Goal: Communication & Community: Answer question/provide support

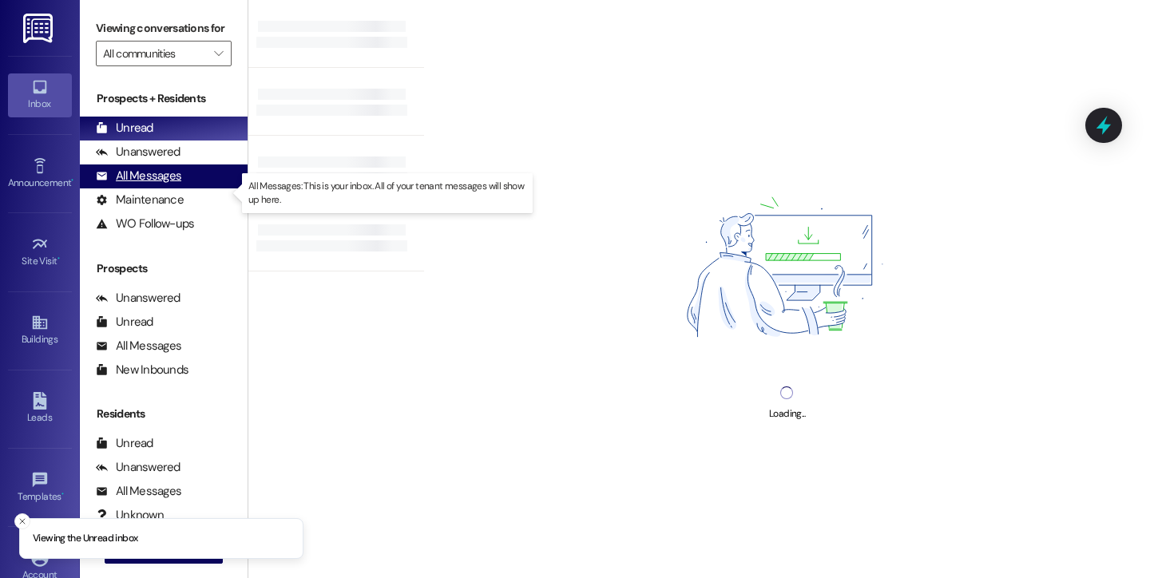
click at [153, 184] on div "All Messages" at bounding box center [138, 176] width 85 height 17
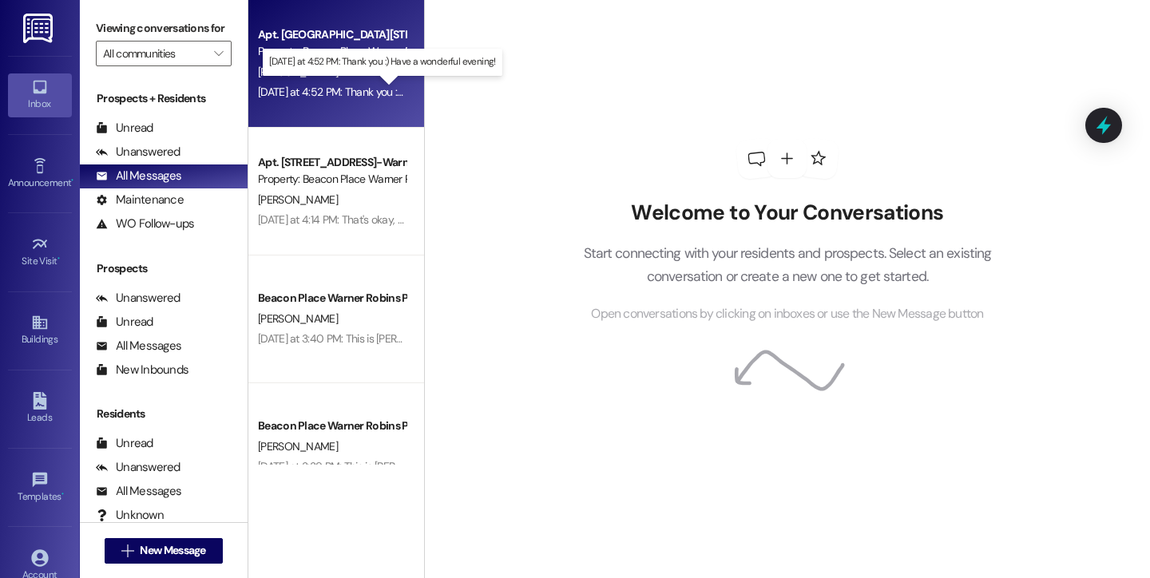
click at [349, 93] on div "[DATE] at 4:52 PM: Thank you :) Have a wonderful evening! [DATE] at 4:52 PM: Th…" at bounding box center [392, 92] width 268 height 14
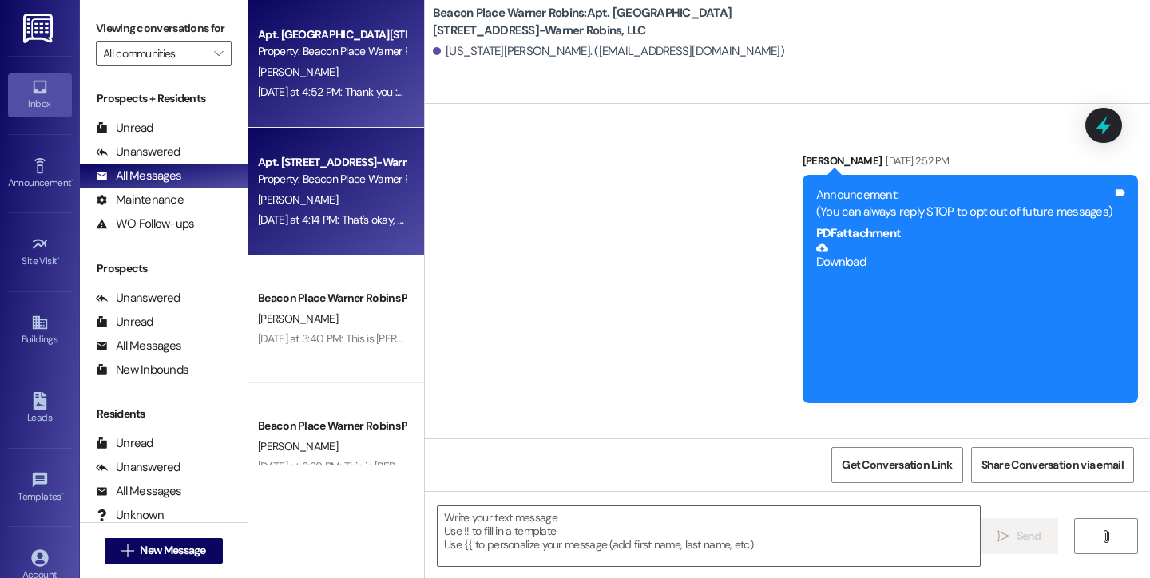
scroll to position [9171, 0]
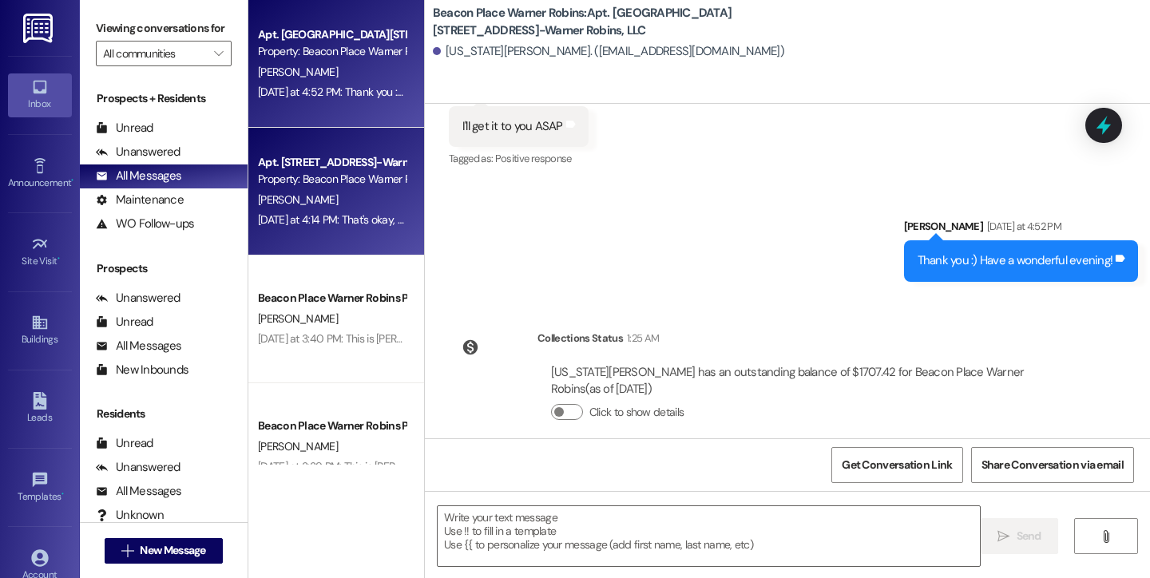
click at [331, 191] on div "[PERSON_NAME]" at bounding box center [331, 200] width 151 height 20
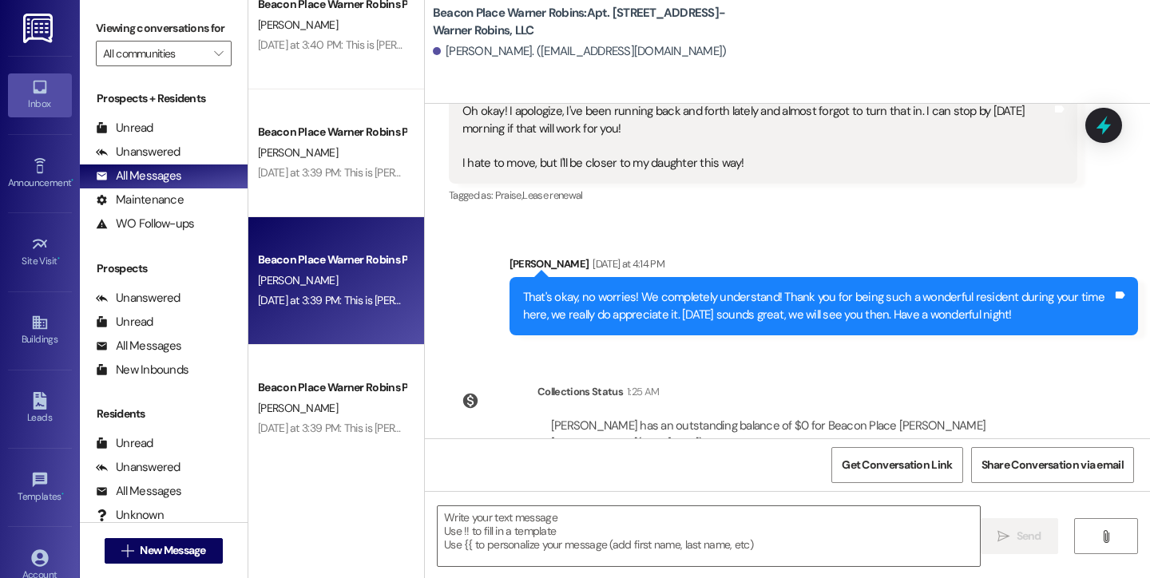
scroll to position [12216, 0]
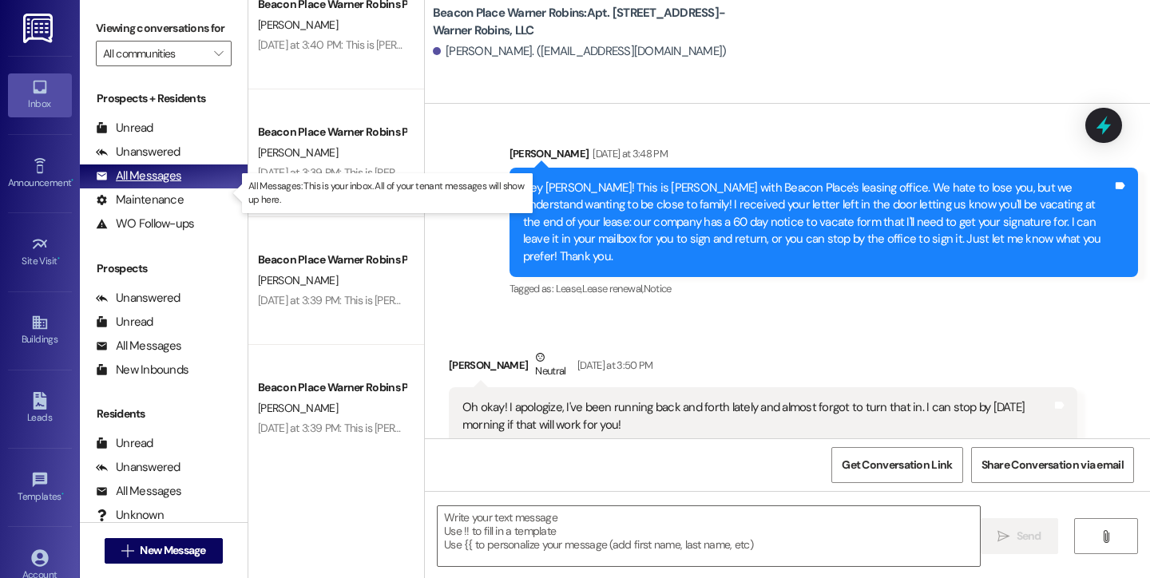
click at [164, 184] on div "All Messages" at bounding box center [138, 176] width 85 height 17
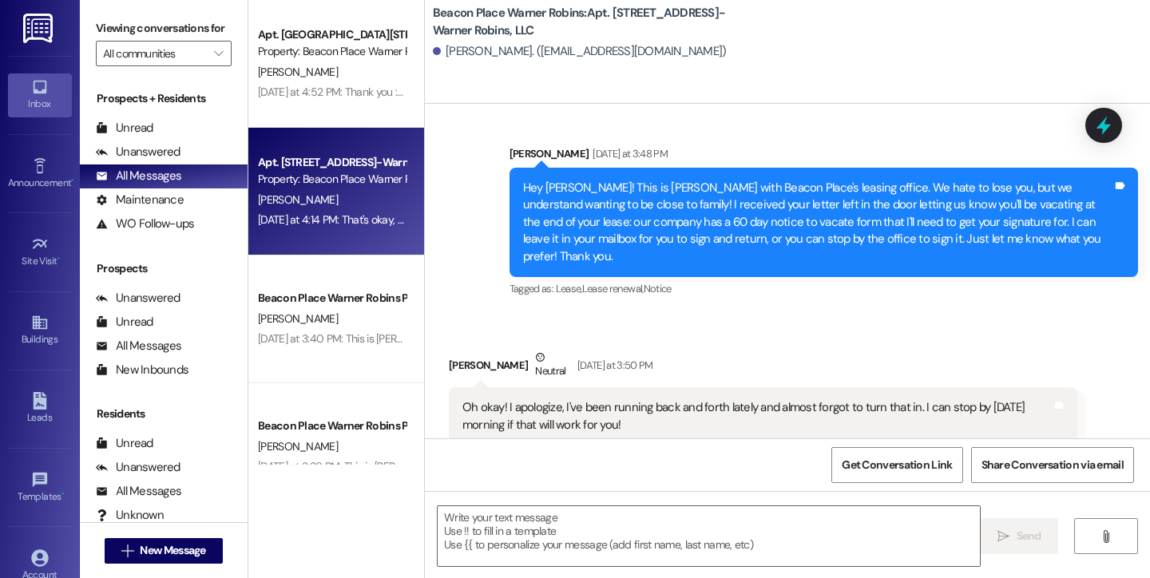
scroll to position [12220, 0]
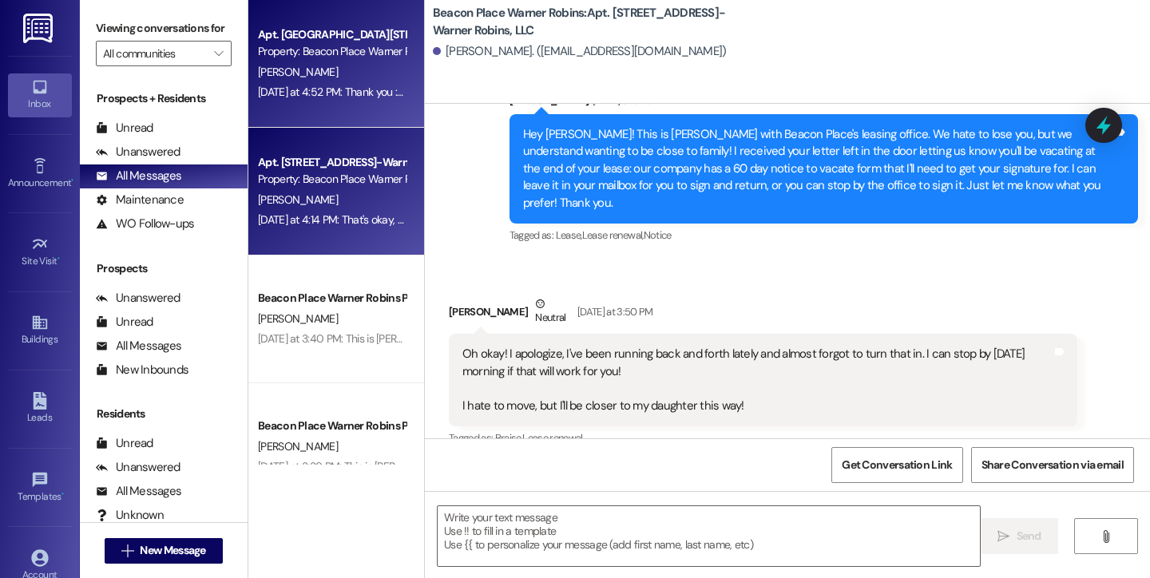
click at [394, 86] on div "Apt. [GEOGRAPHIC_DATA][STREET_ADDRESS]-Warner Robins, LLC Property: [GEOGRAPHIC…" at bounding box center [336, 64] width 176 height 128
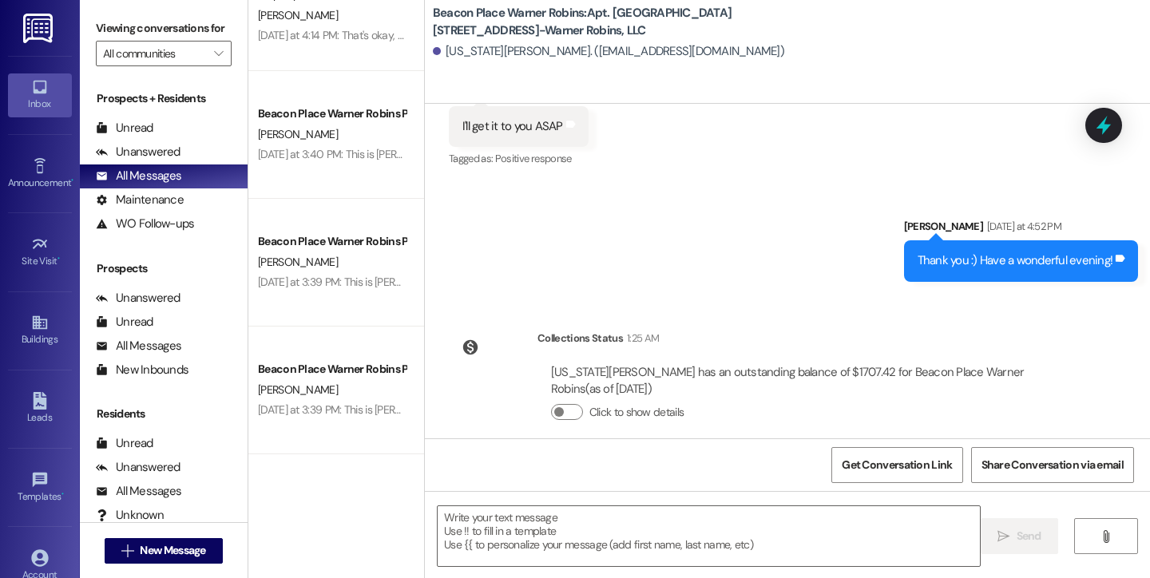
scroll to position [0, 0]
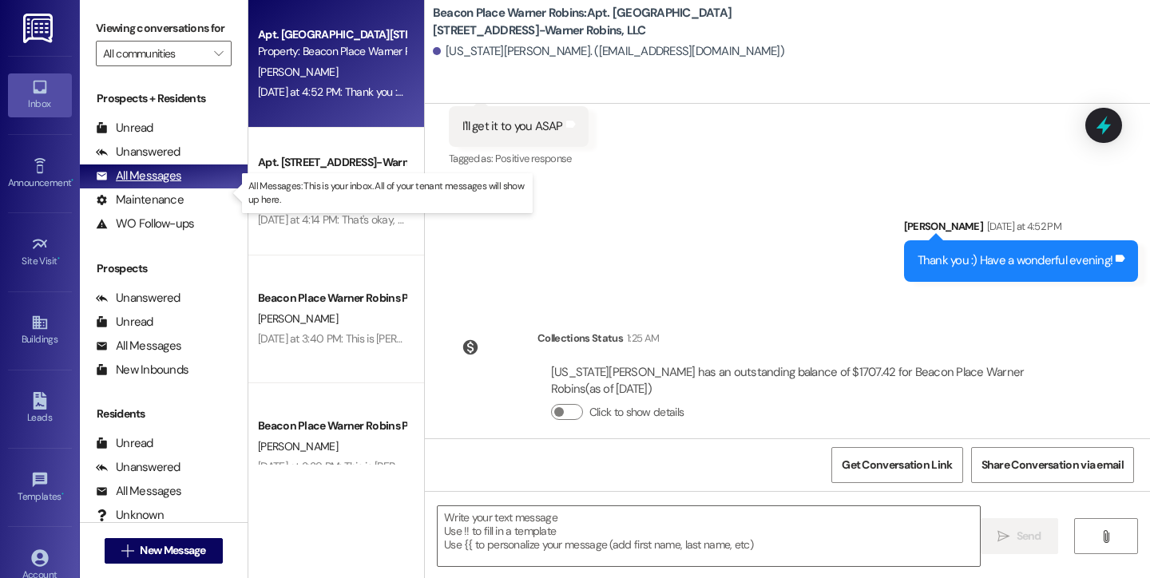
click at [131, 184] on div "All Messages" at bounding box center [138, 176] width 85 height 17
click at [339, 101] on div "[DATE] at 4:52 PM: Thank you :) Have a wonderful evening! [DATE] at 4:52 PM: Th…" at bounding box center [331, 92] width 151 height 20
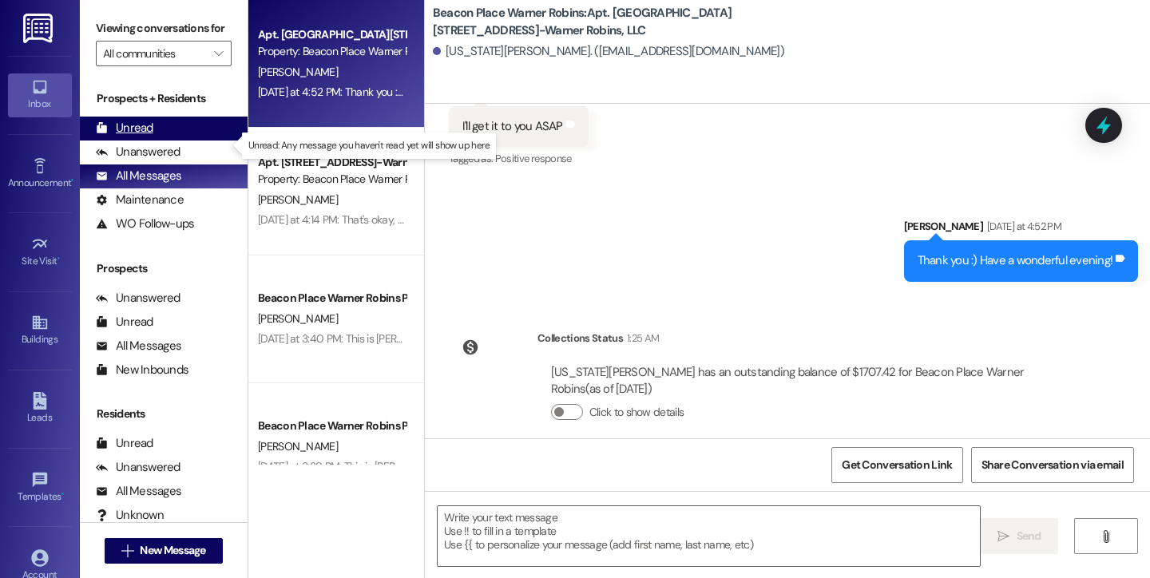
click at [140, 141] on div "Unread (0)" at bounding box center [164, 129] width 168 height 24
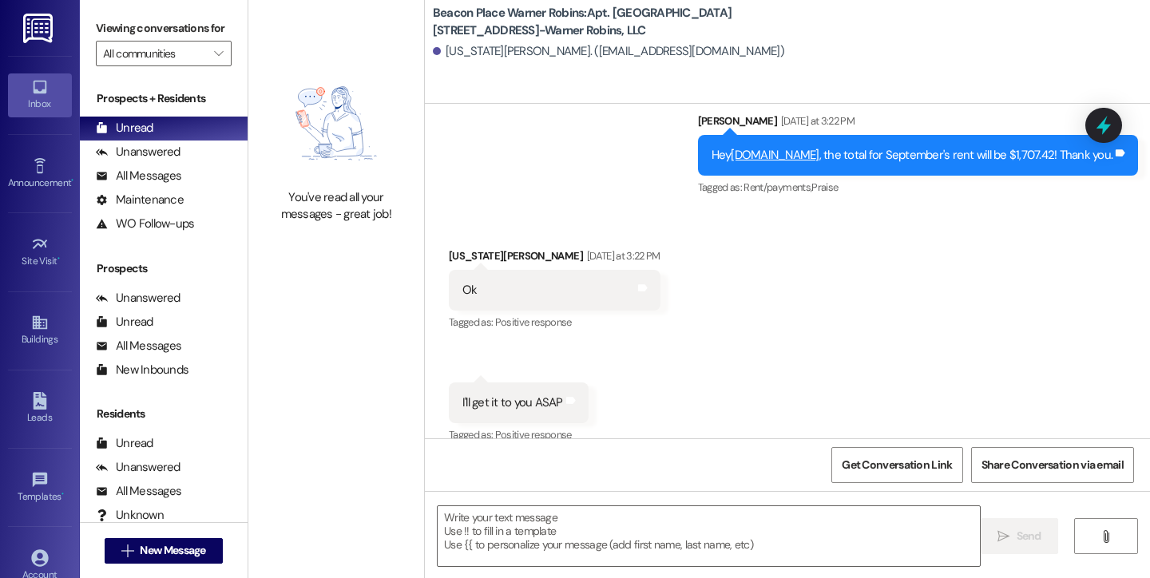
scroll to position [9171, 0]
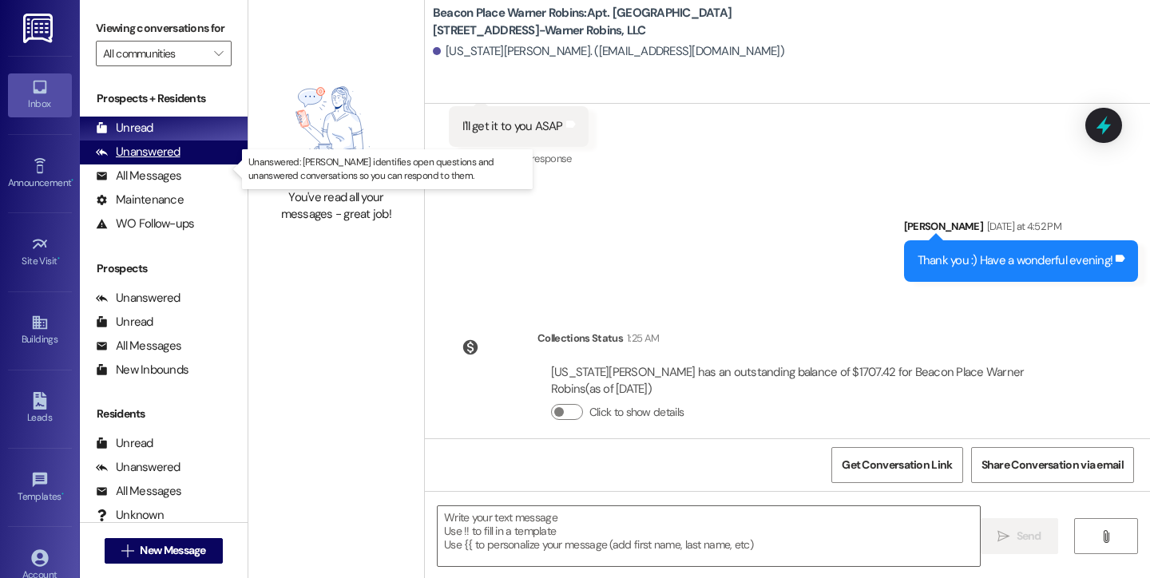
click at [181, 164] on div "Unanswered (0)" at bounding box center [164, 153] width 168 height 24
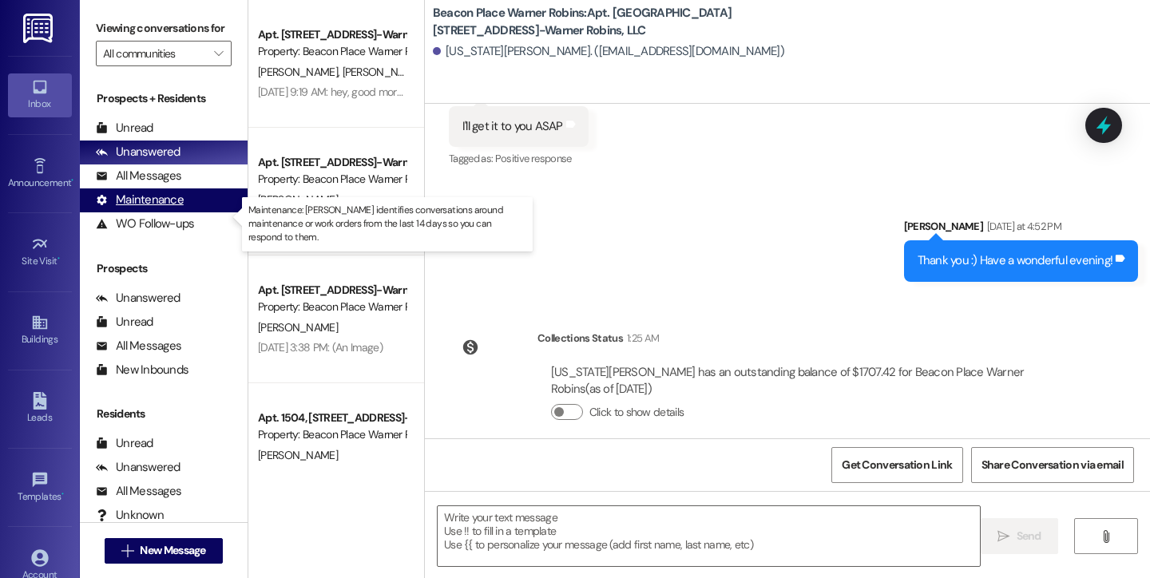
click at [181, 212] on div "Maintenance (undefined)" at bounding box center [164, 200] width 168 height 24
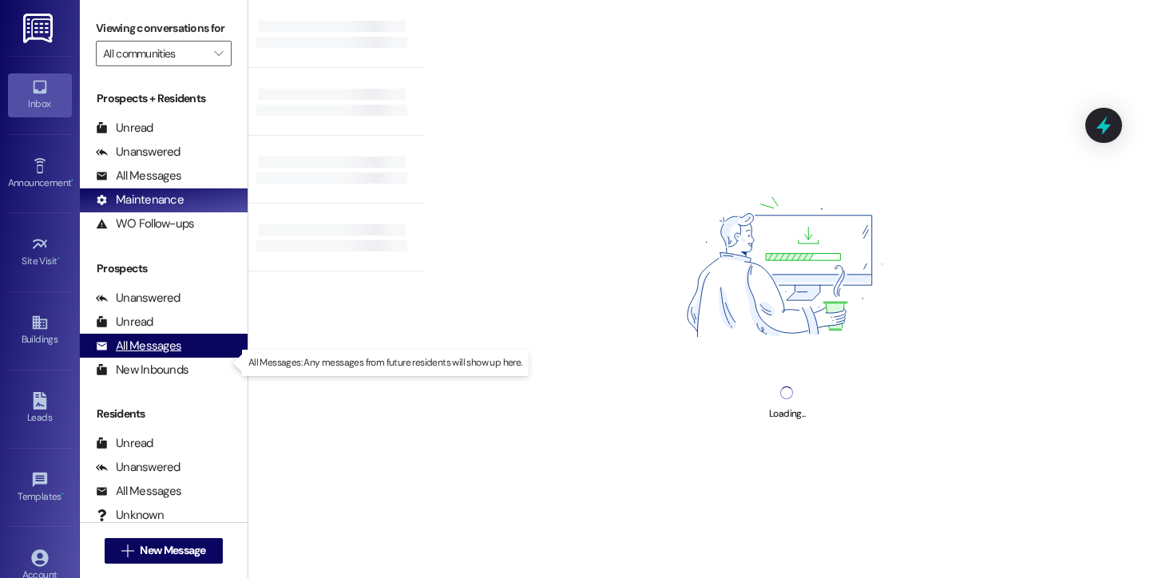
click at [155, 355] on div "All Messages" at bounding box center [138, 346] width 85 height 17
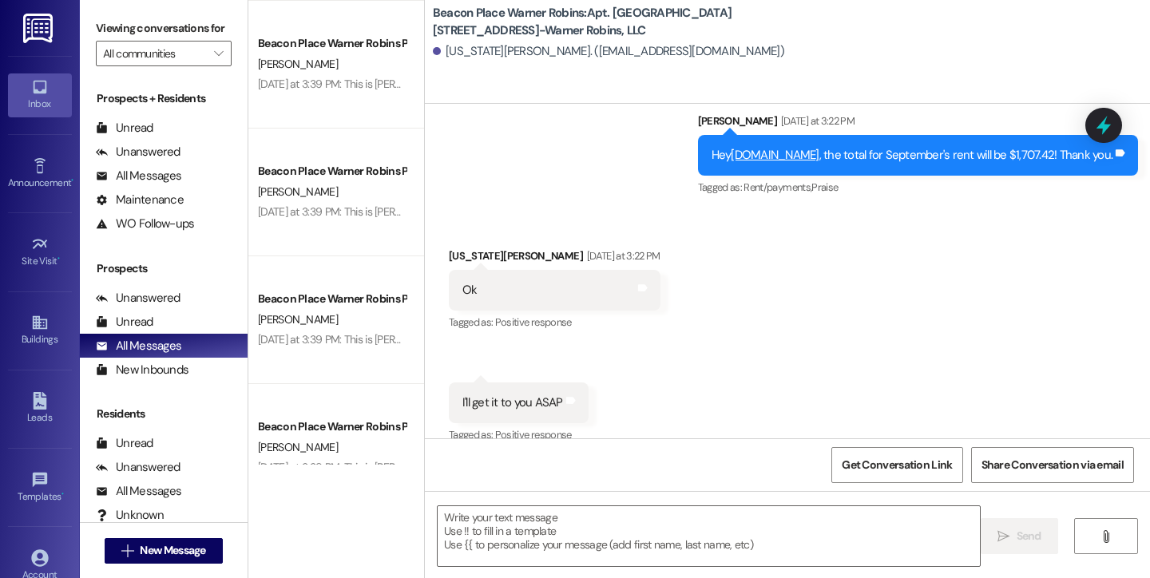
scroll to position [1286, 0]
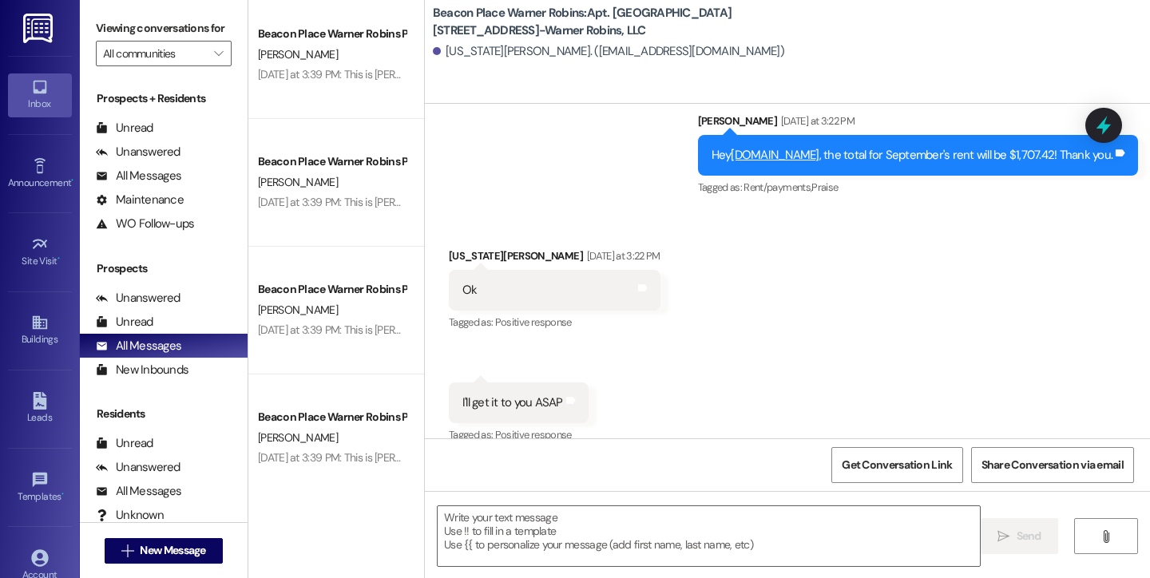
click at [49, 98] on div "Inbox" at bounding box center [40, 104] width 80 height 16
click at [172, 184] on div "All Messages" at bounding box center [138, 176] width 85 height 17
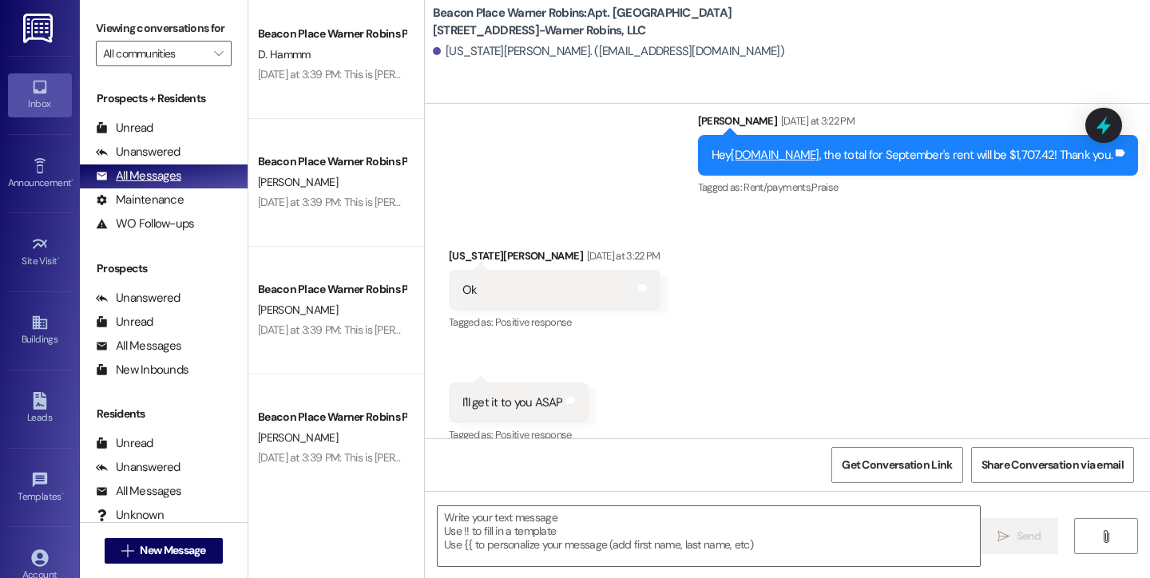
click at [170, 184] on div "All Messages" at bounding box center [138, 176] width 85 height 17
click at [161, 184] on div "All Messages" at bounding box center [138, 176] width 85 height 17
click at [133, 184] on div "All Messages" at bounding box center [138, 176] width 85 height 17
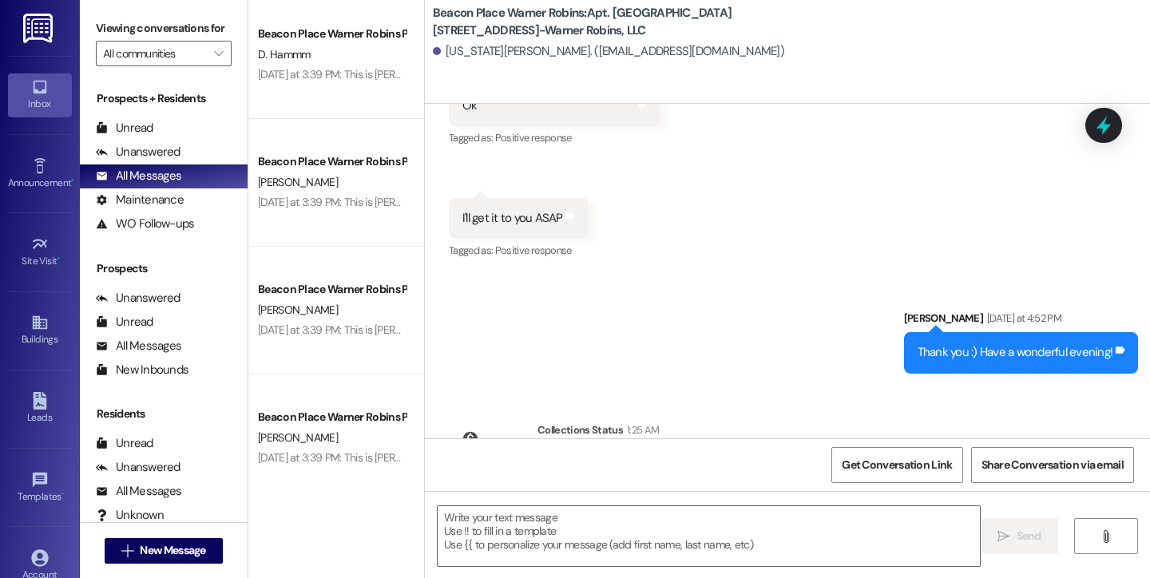
scroll to position [9171, 0]
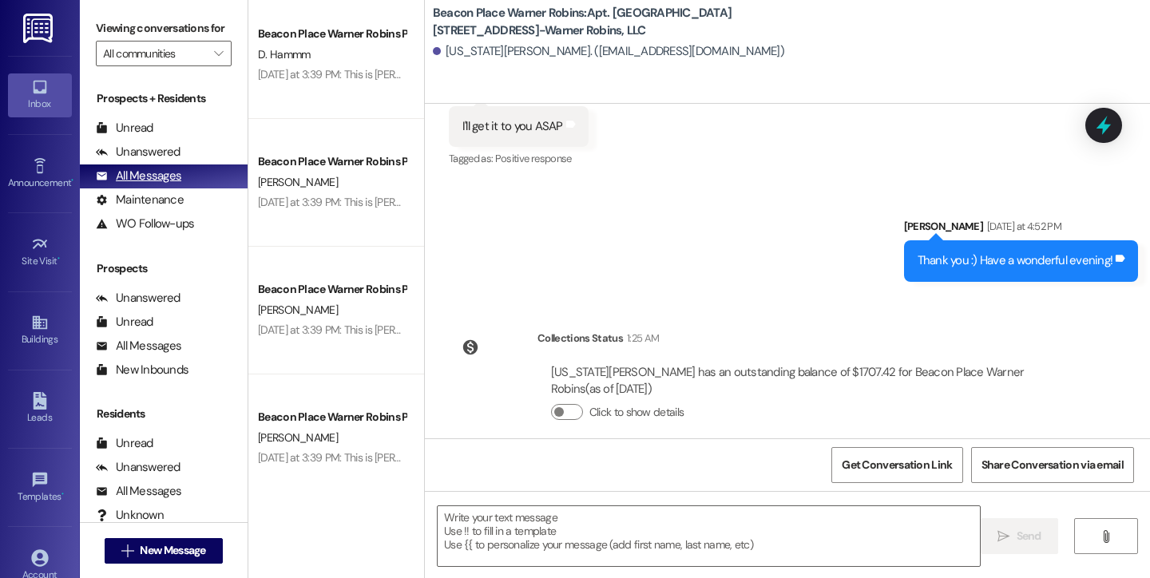
click at [164, 184] on div "All Messages" at bounding box center [138, 176] width 85 height 17
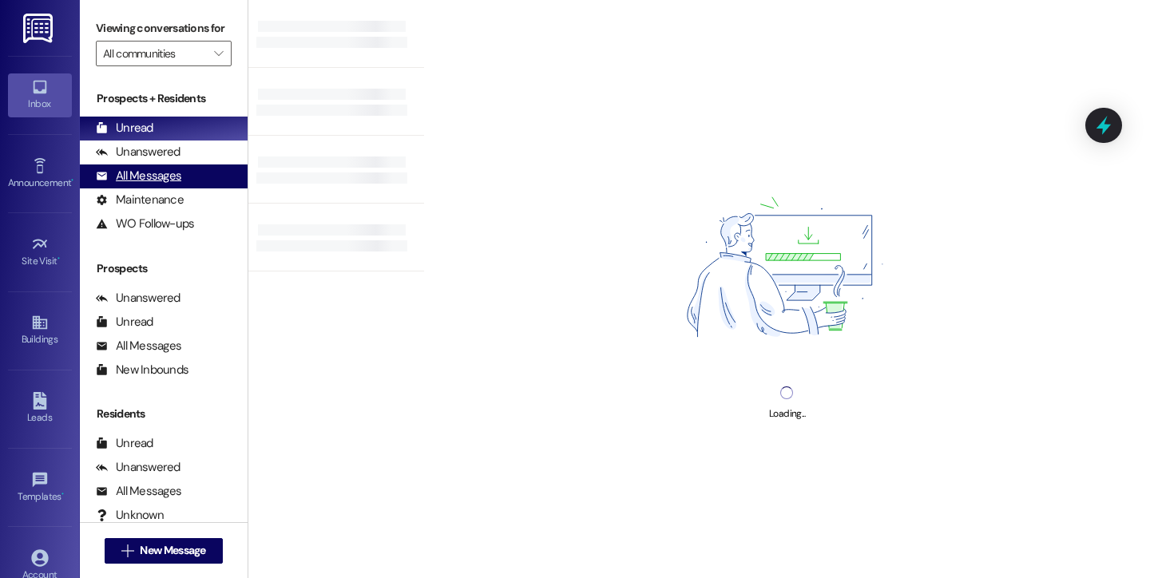
click at [143, 184] on div "All Messages" at bounding box center [138, 176] width 85 height 17
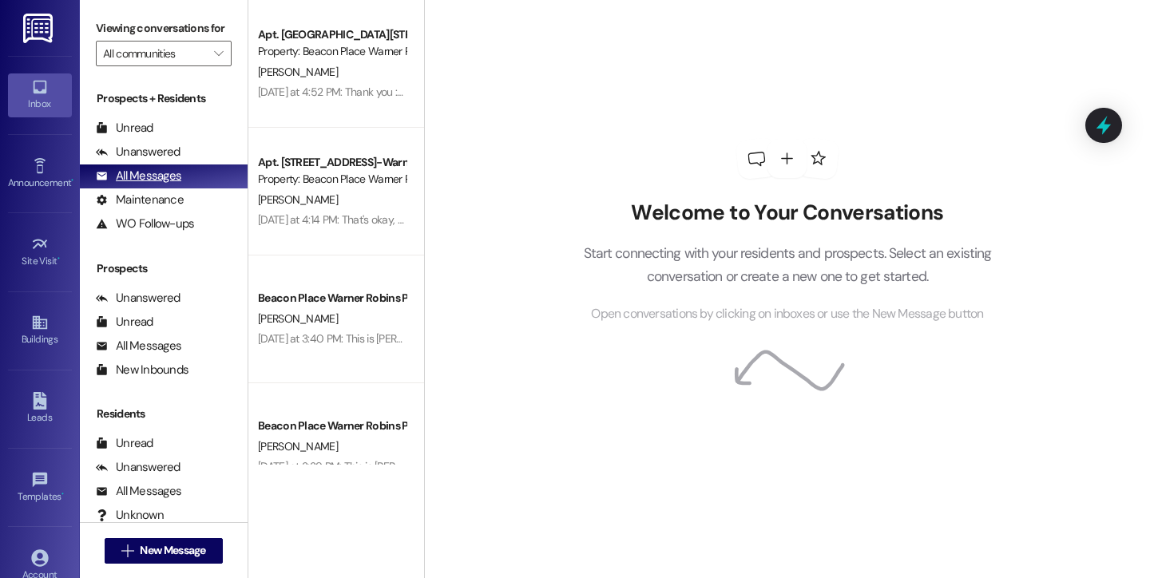
click at [118, 184] on div "All Messages" at bounding box center [138, 176] width 85 height 17
click at [42, 93] on icon at bounding box center [40, 87] width 18 height 18
click at [581, 92] on div "Welcome to Your Conversations Start connecting with your residents and prospect…" at bounding box center [787, 231] width 479 height 462
